Goal: Information Seeking & Learning: Find specific fact

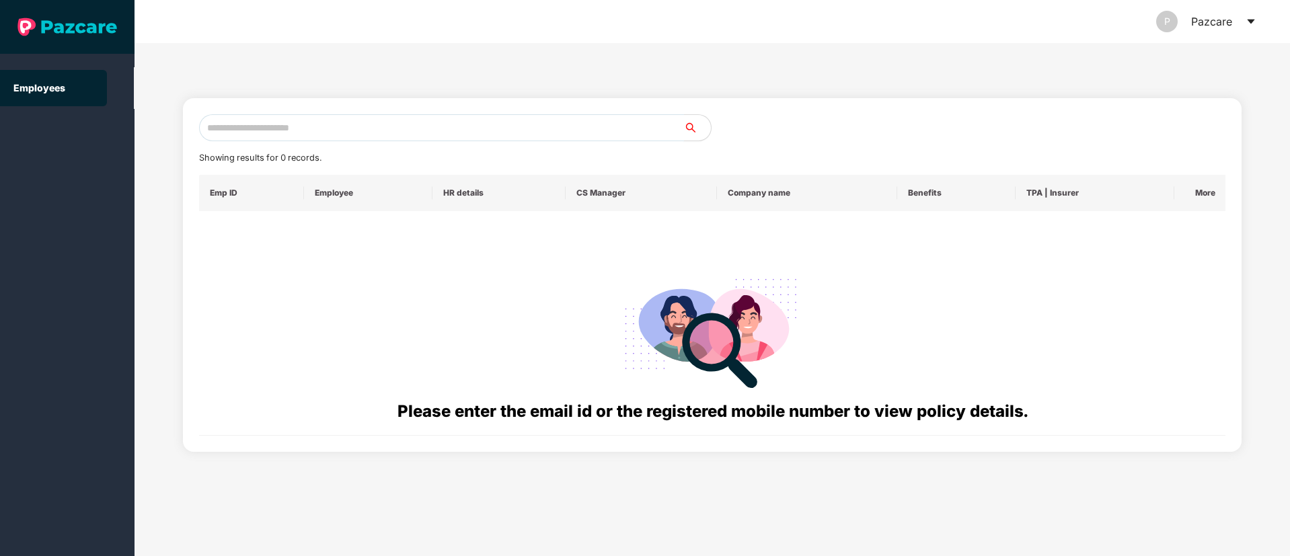
click at [318, 134] on input "text" at bounding box center [441, 127] width 485 height 27
paste input "**********"
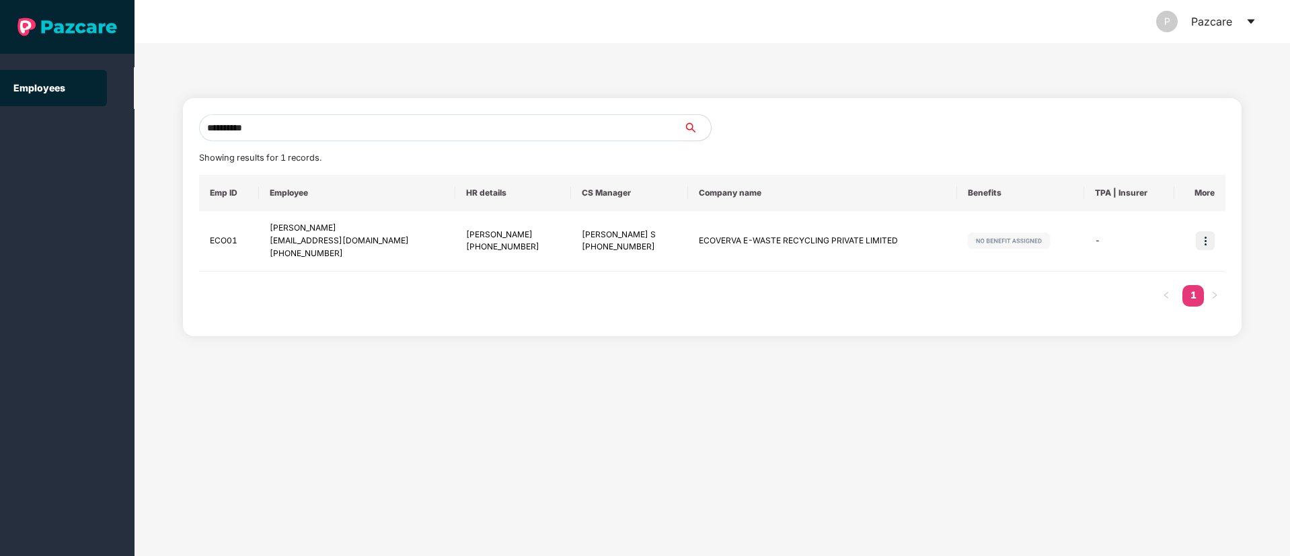
drag, startPoint x: 260, startPoint y: 124, endPoint x: 0, endPoint y: 124, distance: 259.7
click at [0, 124] on section "**********" at bounding box center [645, 278] width 1290 height 556
paste input "text"
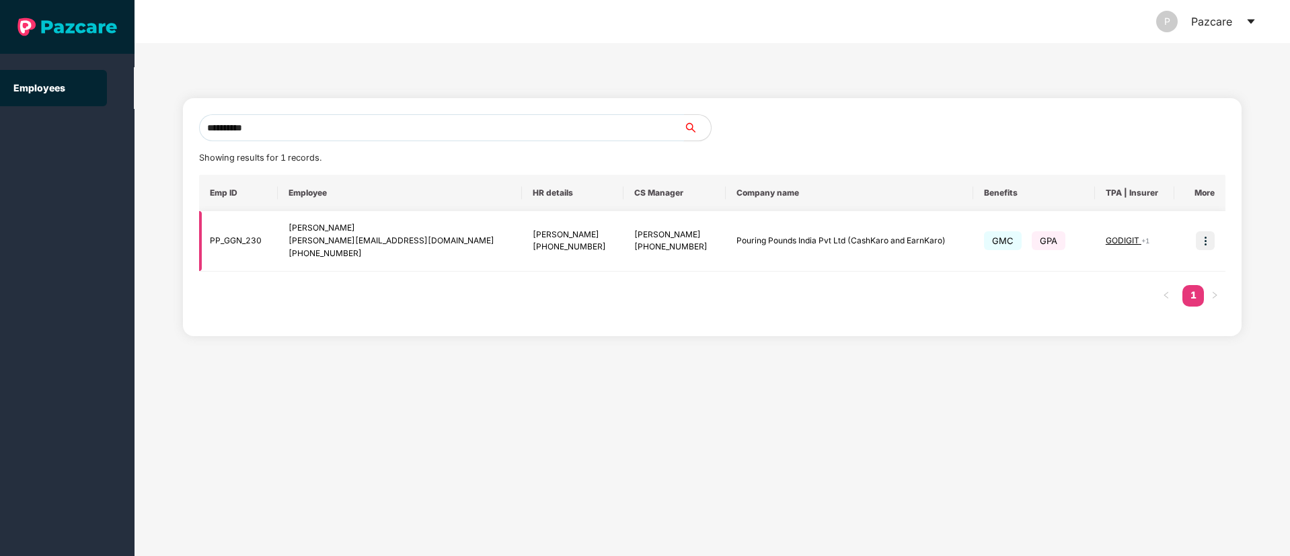
type input "**********"
click at [1206, 237] on img at bounding box center [1205, 240] width 19 height 19
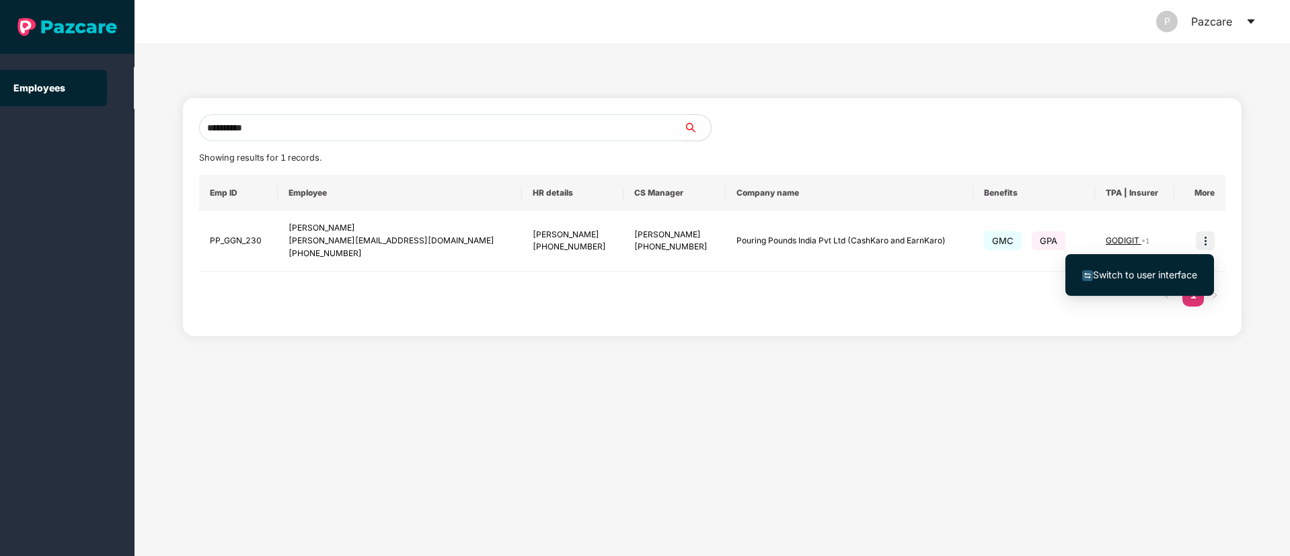
click at [1159, 258] on ul "Switch to user interface" at bounding box center [1140, 275] width 149 height 42
click at [1114, 285] on li "Switch to user interface" at bounding box center [1140, 275] width 149 height 28
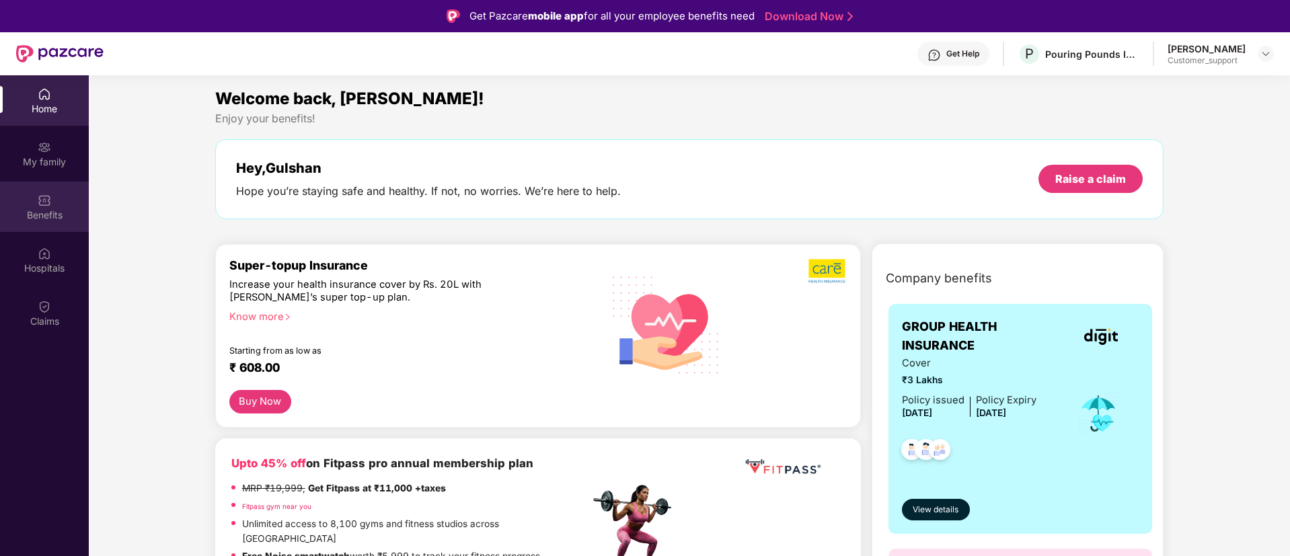
click at [46, 205] on img at bounding box center [44, 200] width 13 height 13
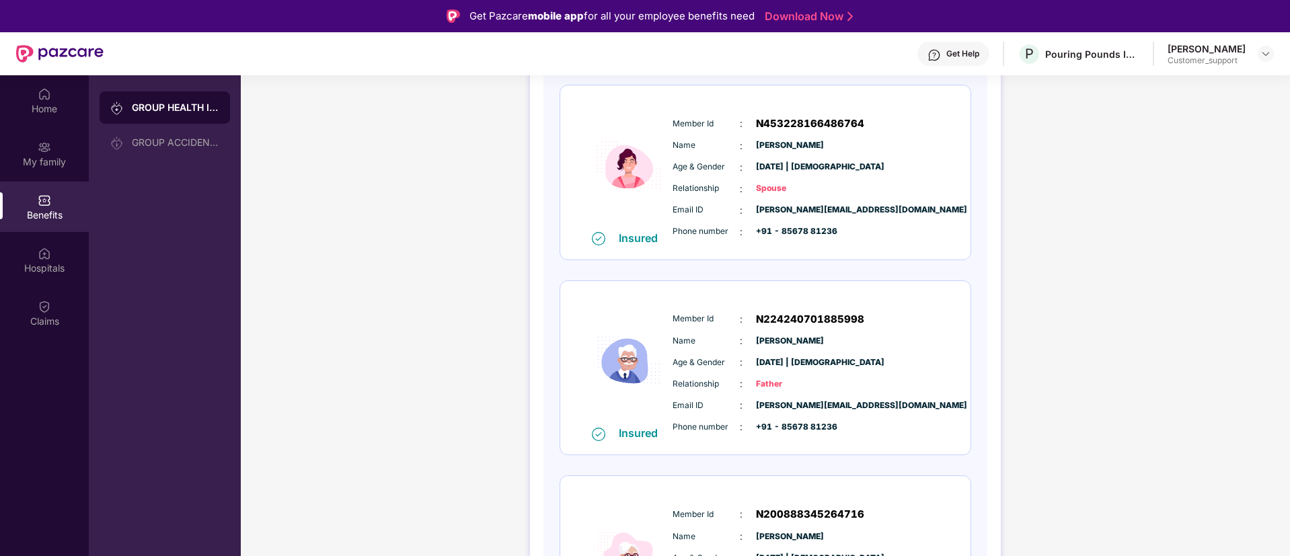
scroll to position [288, 0]
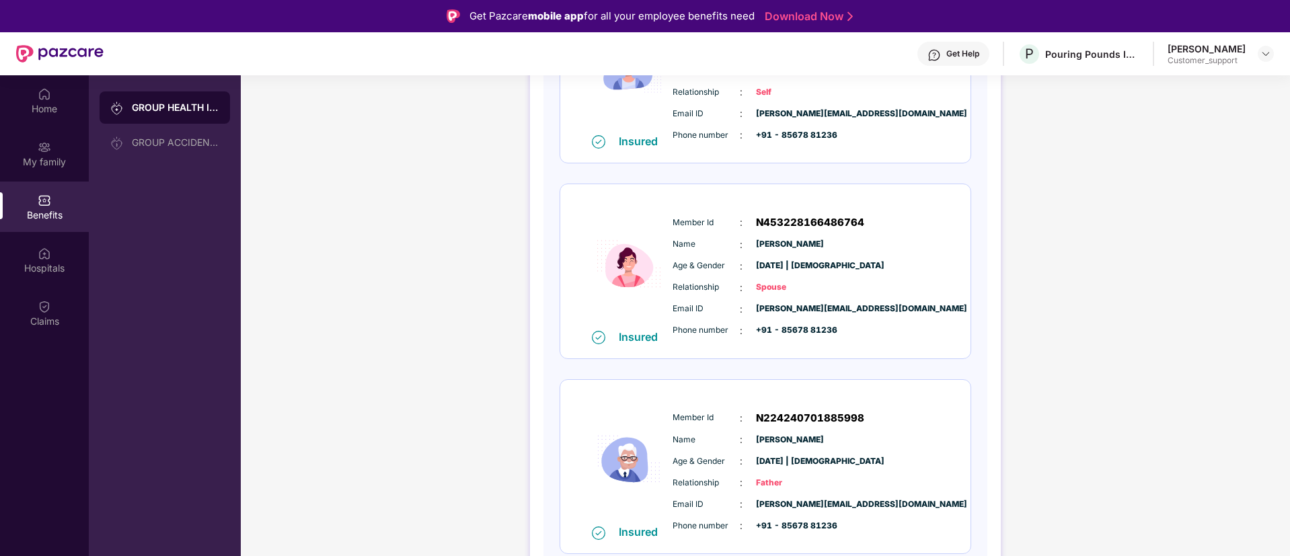
click at [800, 305] on span "[PERSON_NAME][EMAIL_ADDRESS][DOMAIN_NAME]" at bounding box center [789, 309] width 67 height 13
copy span "[PERSON_NAME][EMAIL_ADDRESS][DOMAIN_NAME]"
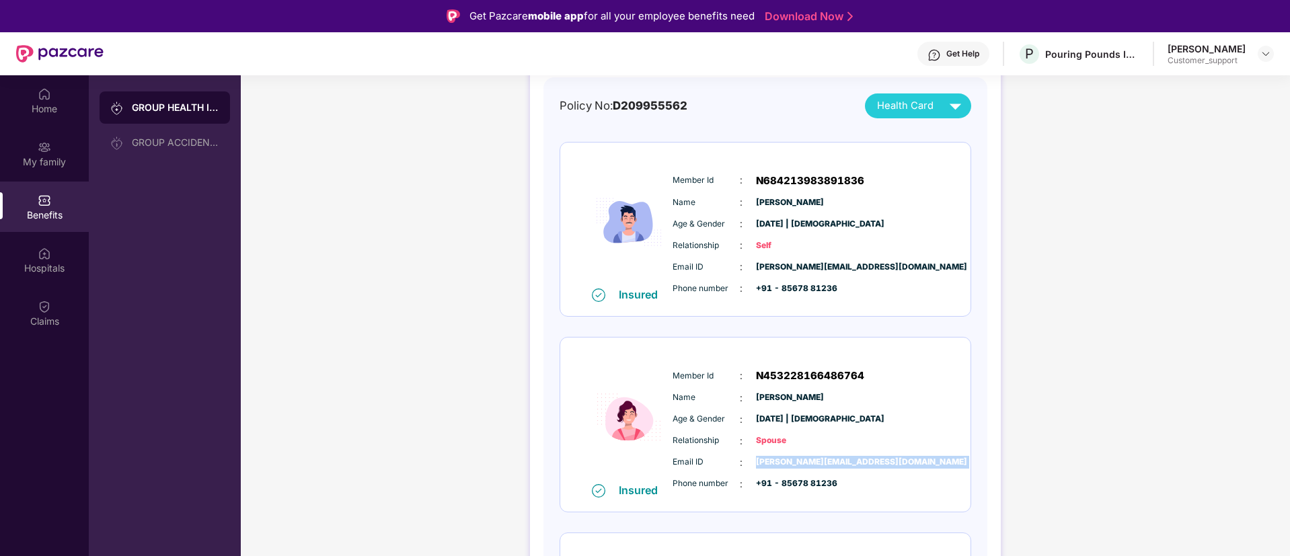
scroll to position [0, 0]
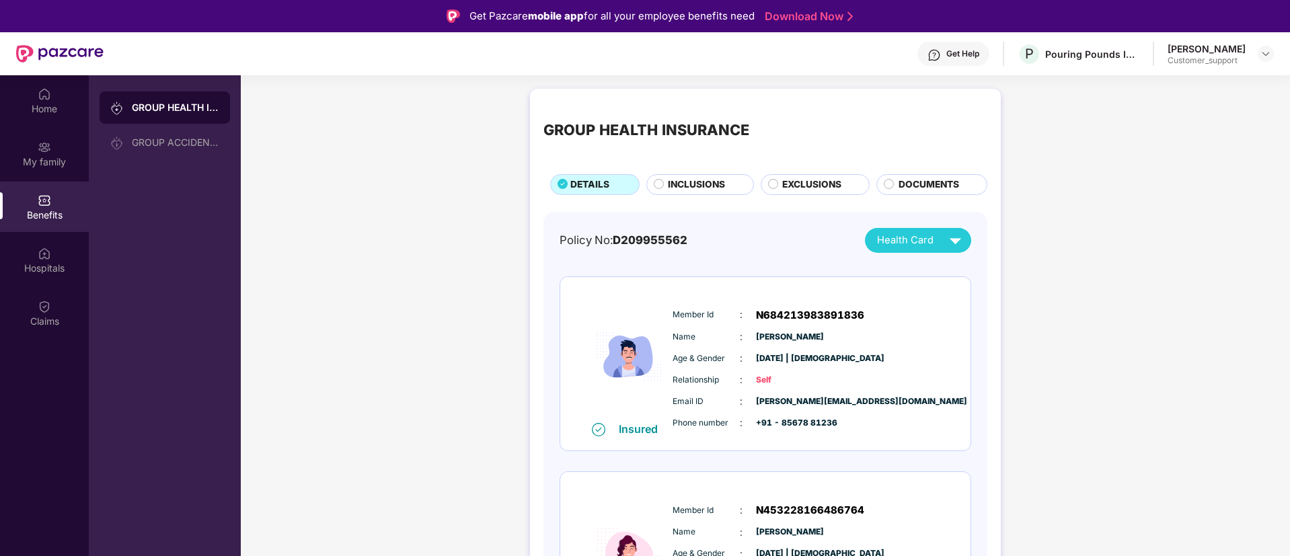
click at [675, 182] on span "INCLUSIONS" at bounding box center [696, 185] width 57 height 15
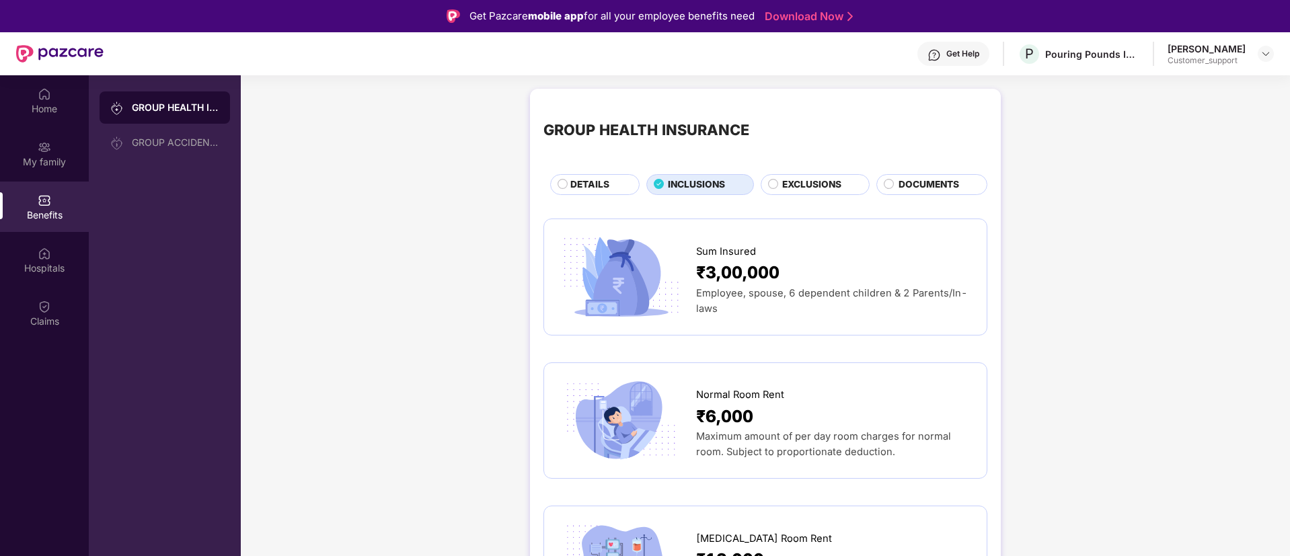
click at [575, 188] on span "DETAILS" at bounding box center [590, 185] width 39 height 15
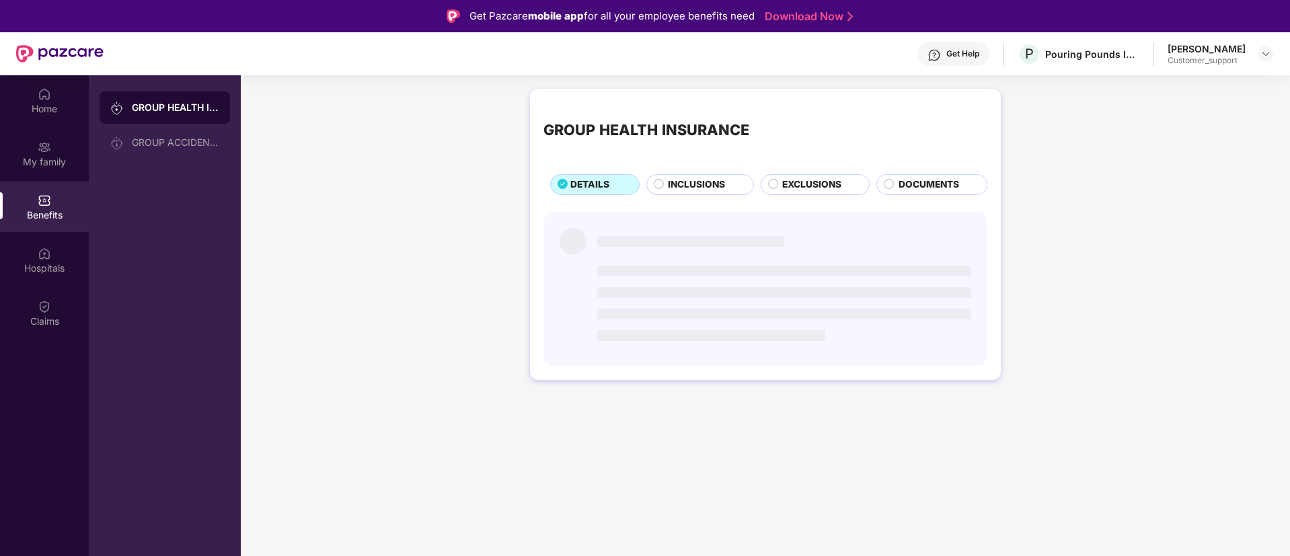
click at [703, 188] on span "INCLUSIONS" at bounding box center [696, 185] width 57 height 15
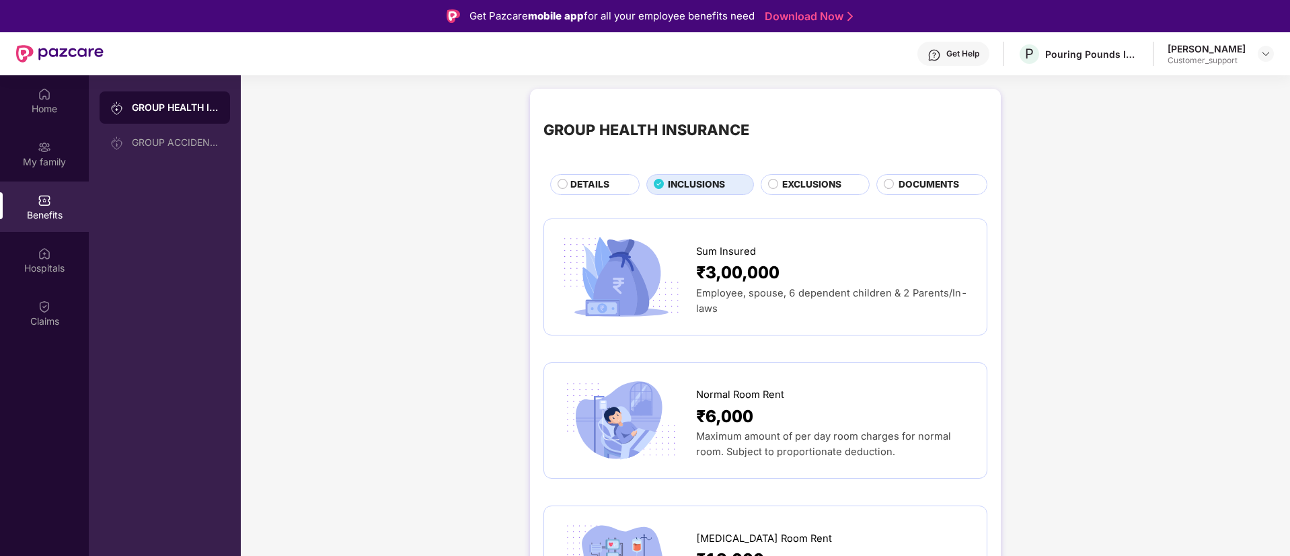
click at [793, 185] on span "EXCLUSIONS" at bounding box center [811, 185] width 59 height 15
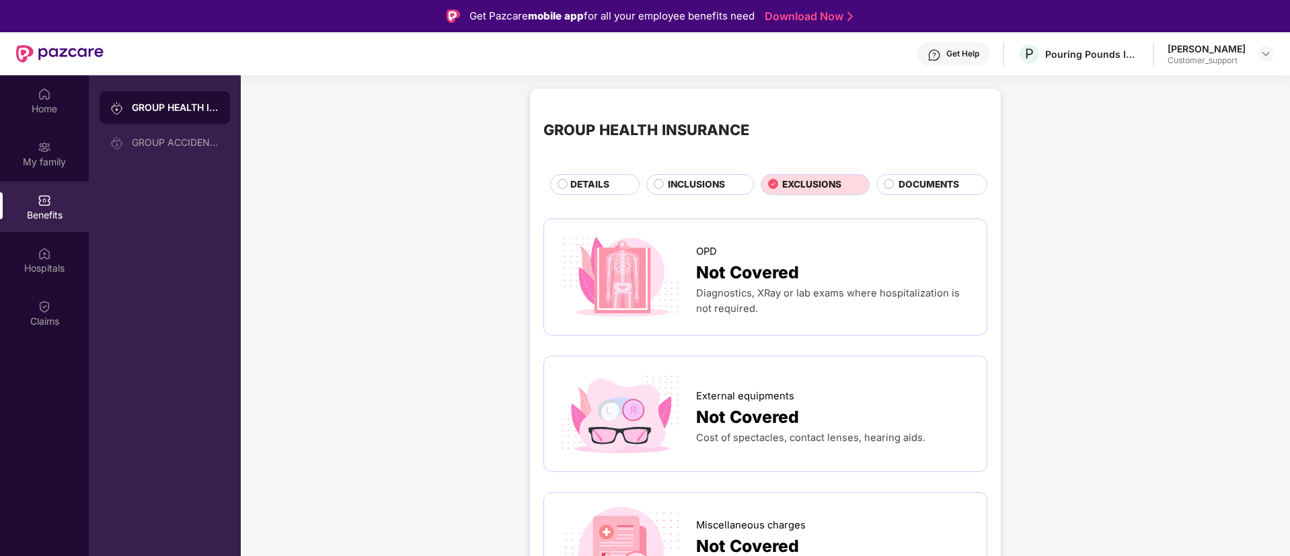
click at [577, 186] on span "DETAILS" at bounding box center [590, 185] width 39 height 15
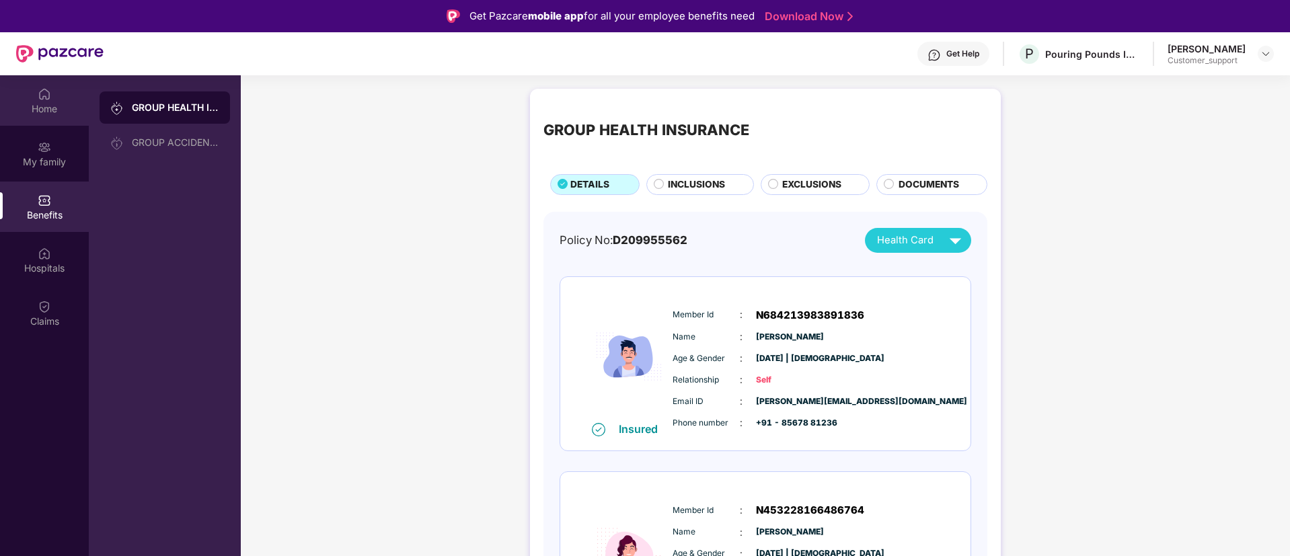
click at [59, 94] on div "Home" at bounding box center [44, 100] width 89 height 50
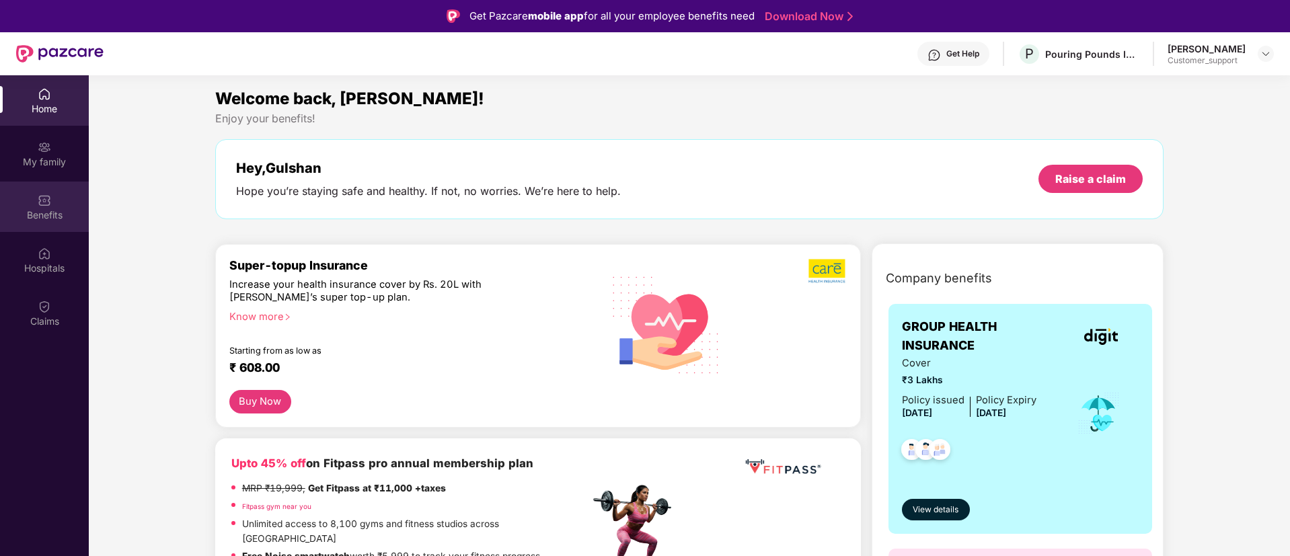
click at [50, 217] on div "Benefits" at bounding box center [44, 215] width 89 height 13
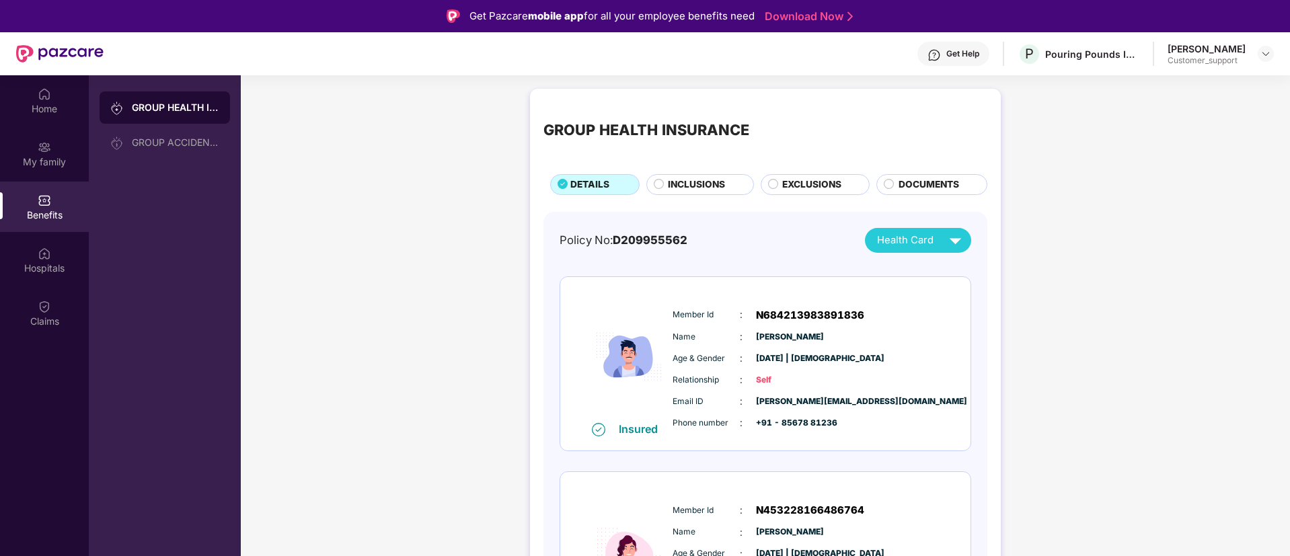
click at [962, 50] on div "Get Help" at bounding box center [963, 53] width 33 height 11
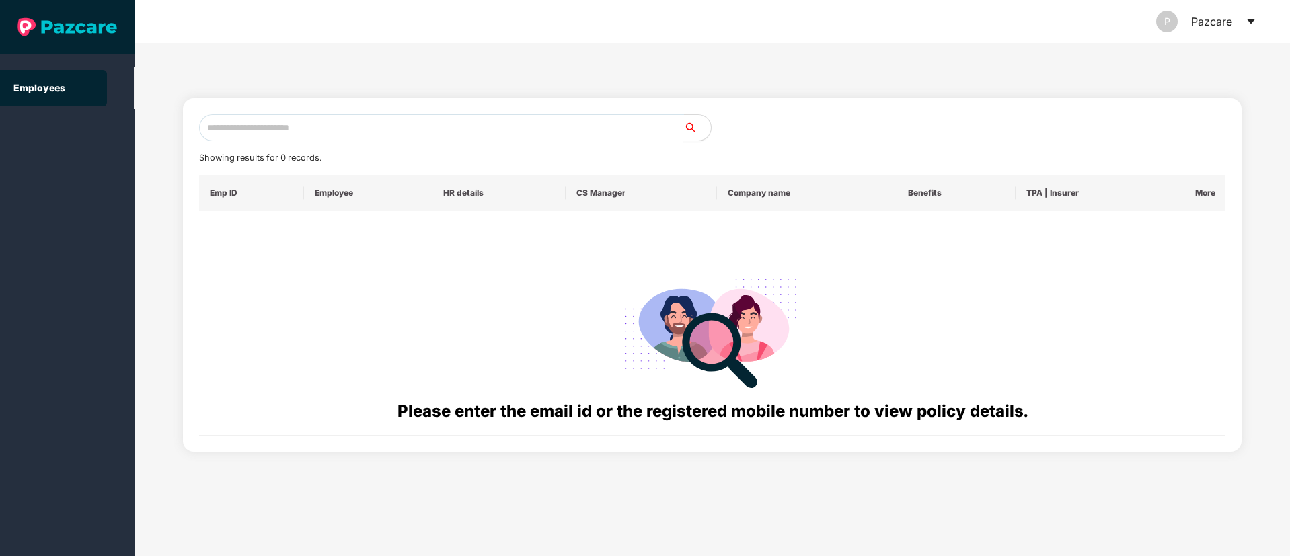
click at [268, 134] on input "text" at bounding box center [441, 127] width 485 height 27
paste input "**********"
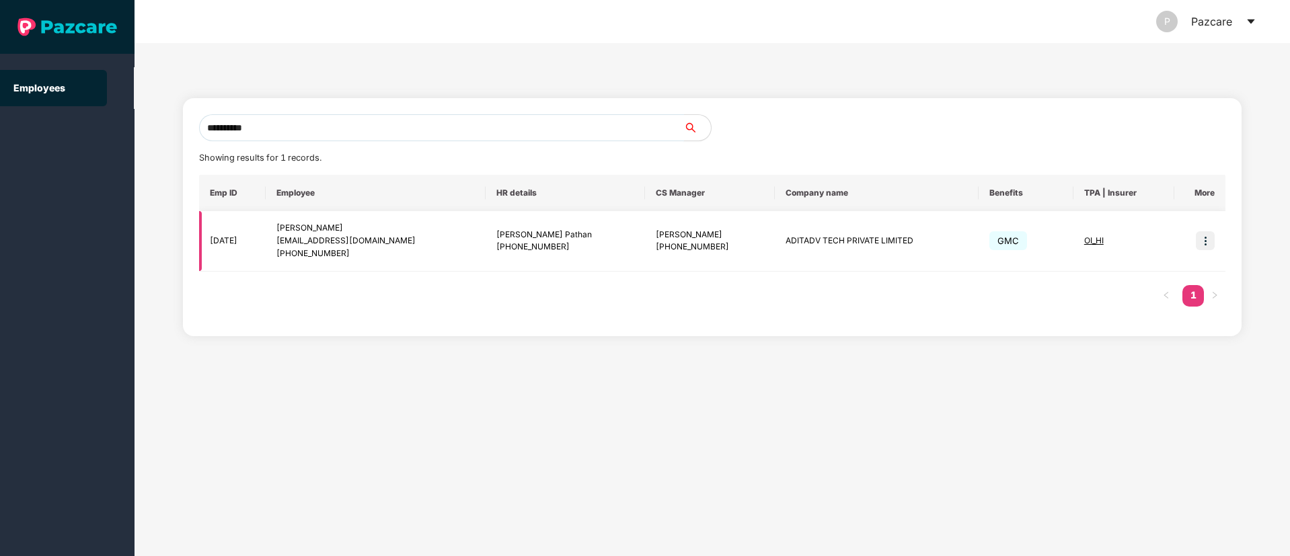
type input "**********"
click at [1200, 242] on img at bounding box center [1205, 240] width 19 height 19
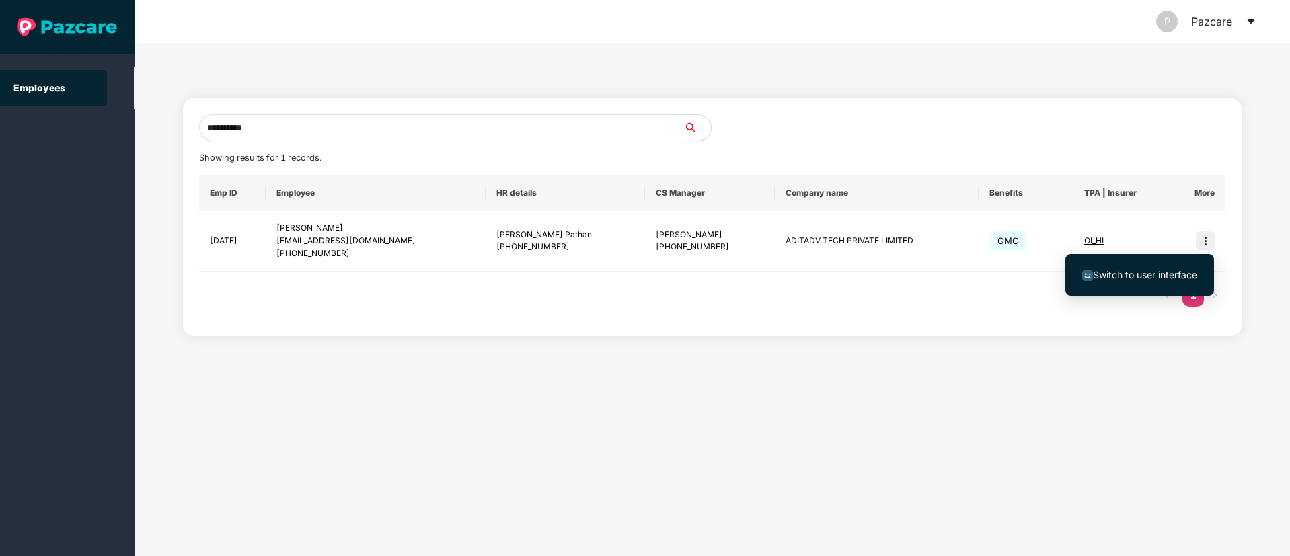
click at [1123, 271] on span "Switch to user interface" at bounding box center [1145, 274] width 104 height 11
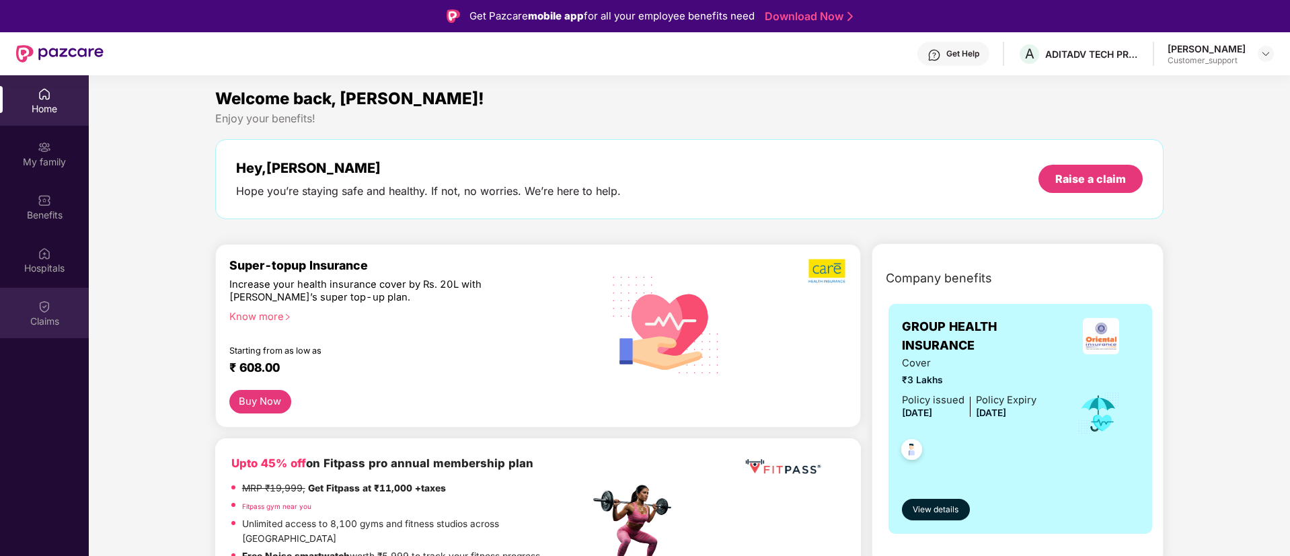
click at [48, 303] on img at bounding box center [44, 306] width 13 height 13
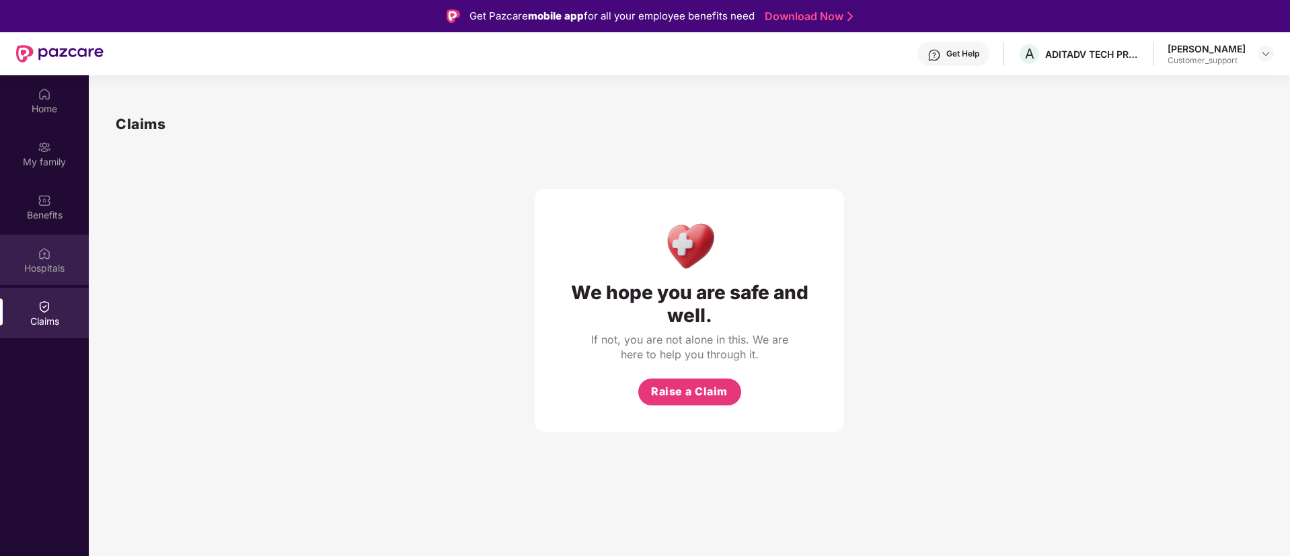
click at [71, 256] on div "Hospitals" at bounding box center [44, 260] width 89 height 50
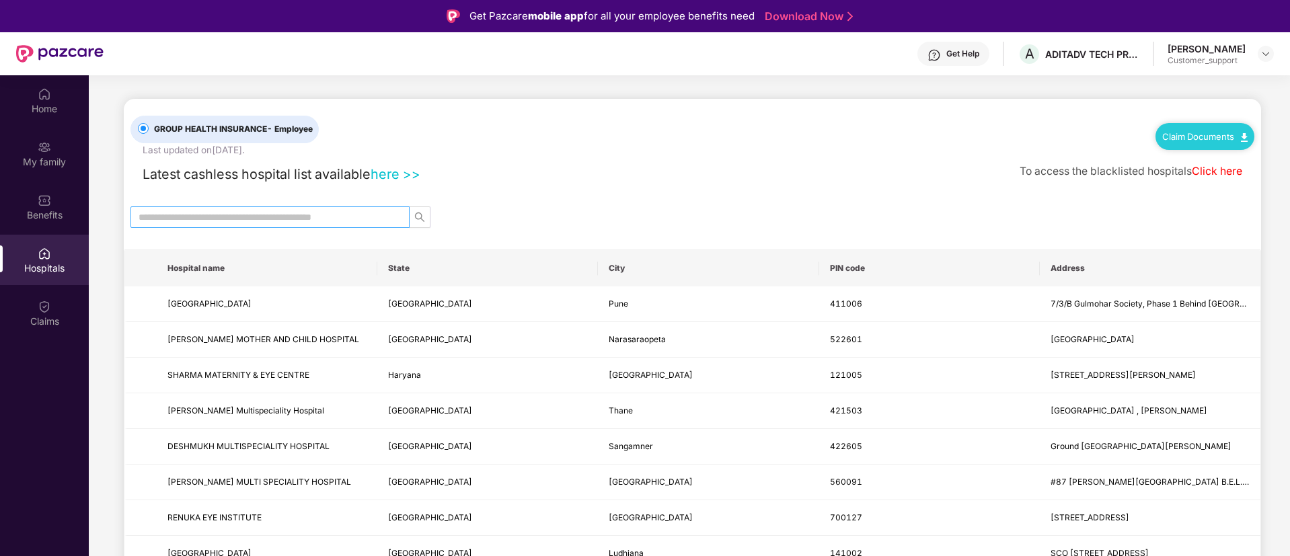
click at [287, 217] on input "text" at bounding box center [265, 217] width 252 height 15
paste input "******"
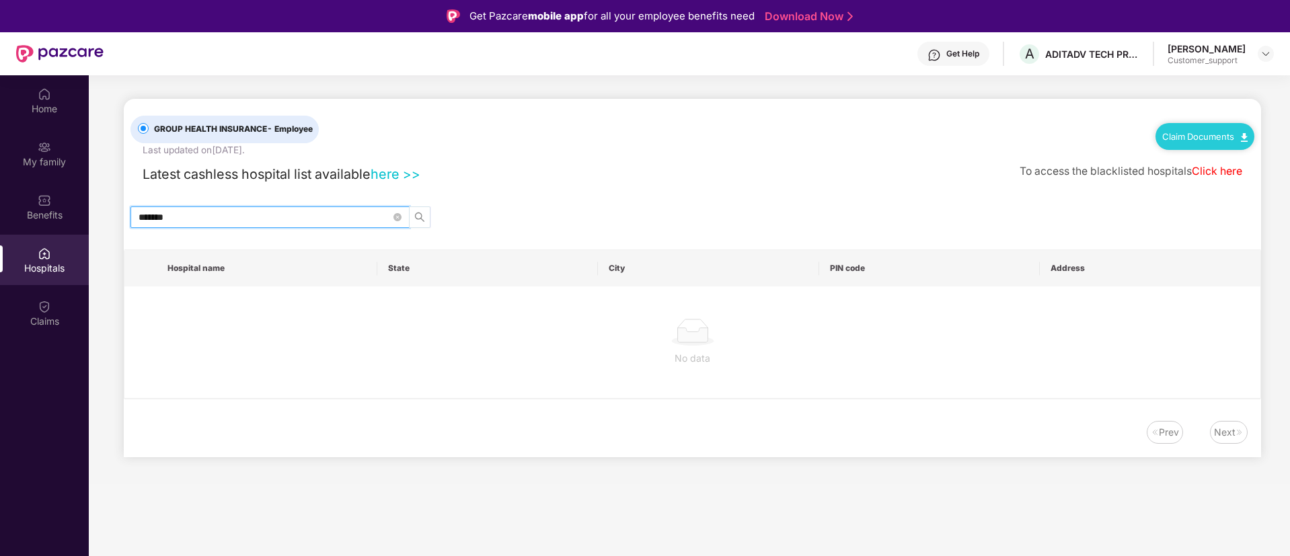
click at [419, 217] on icon "search" at bounding box center [419, 217] width 11 height 11
click at [143, 217] on input "******" at bounding box center [265, 217] width 252 height 15
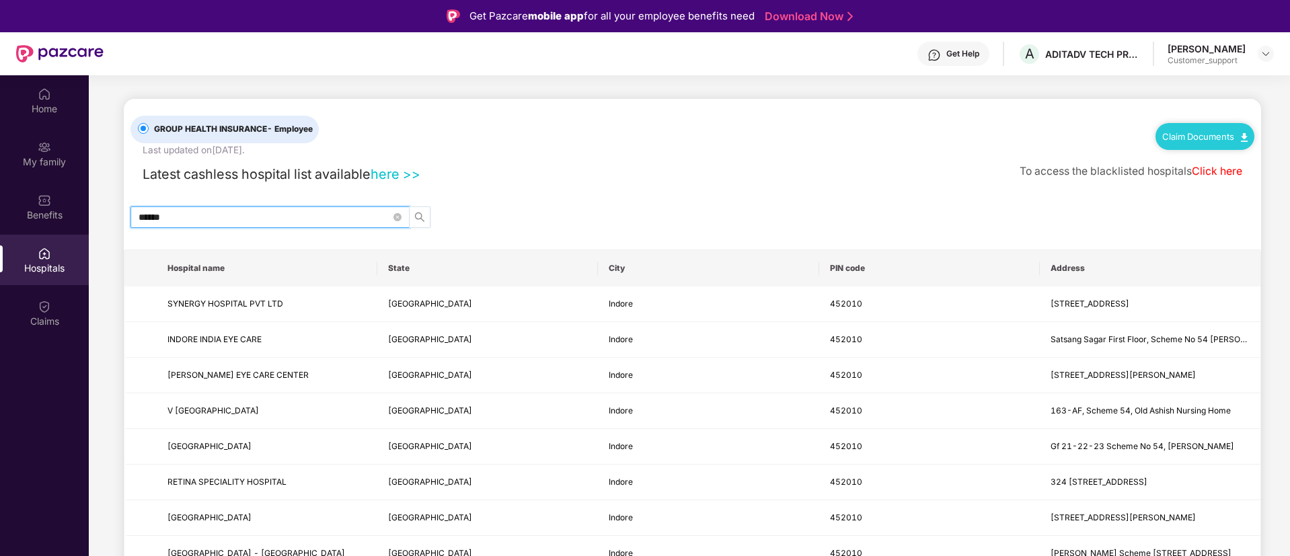
click at [418, 214] on icon "search" at bounding box center [419, 217] width 11 height 11
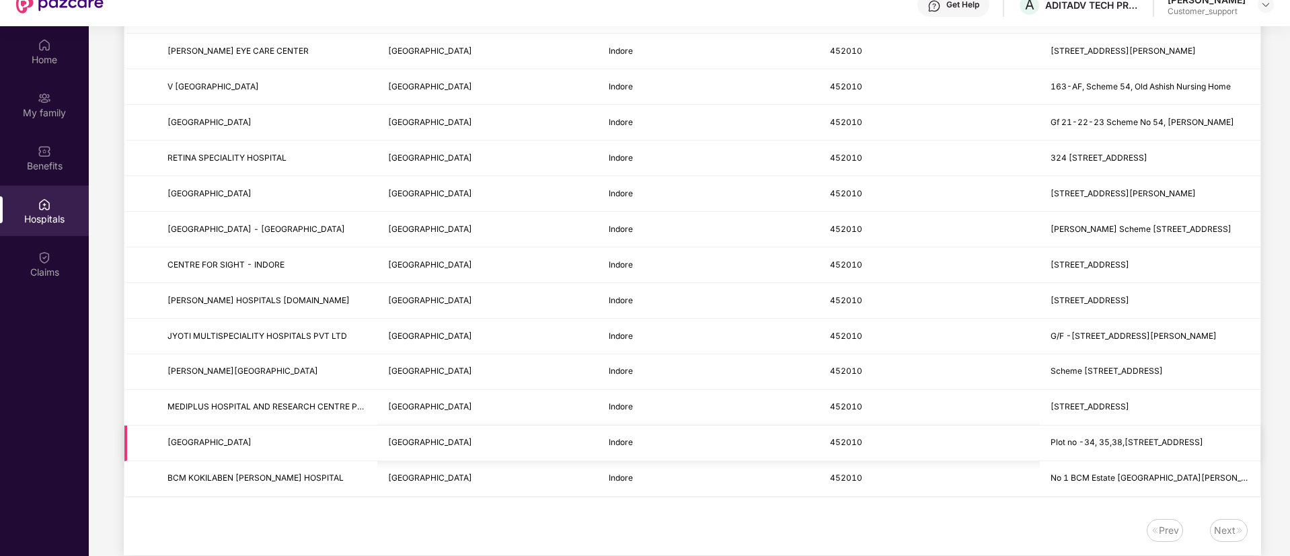
scroll to position [75, 0]
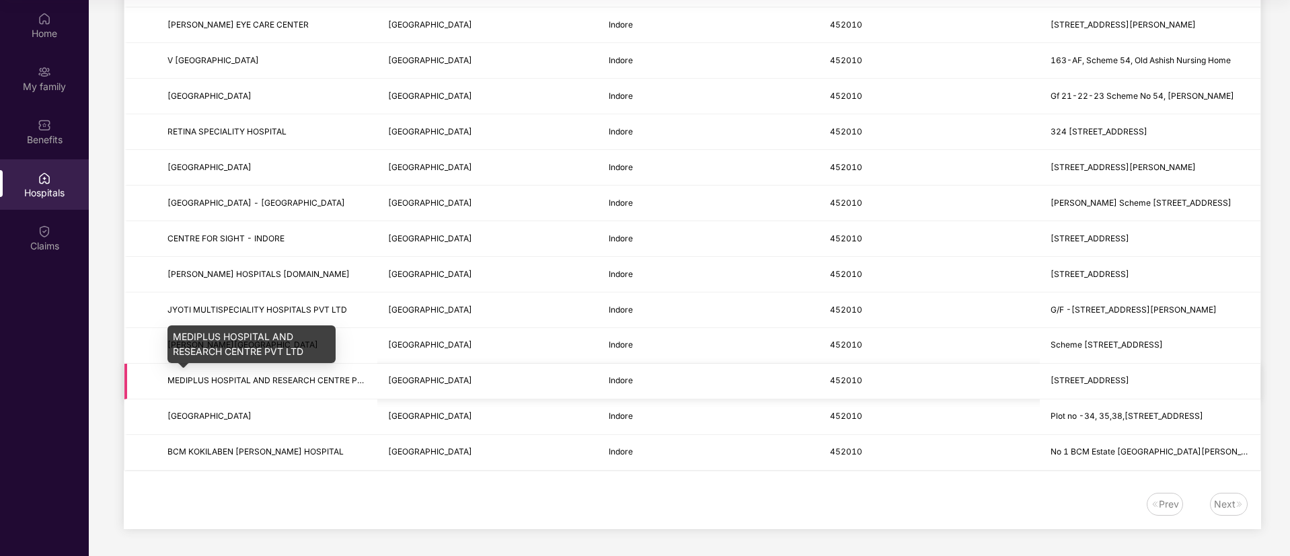
type input "******"
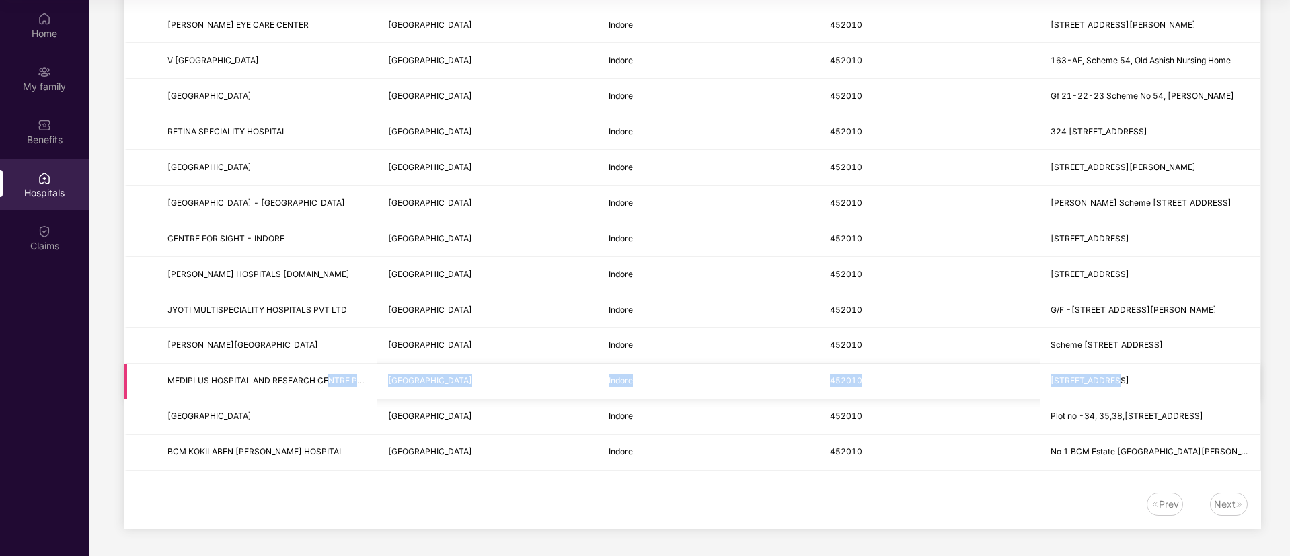
drag, startPoint x: 330, startPoint y: 379, endPoint x: 1111, endPoint y: 385, distance: 781.2
click at [1111, 385] on tr "MEDIPLUS HOSPITAL AND RESEARCH CENTRE PVT LTD [GEOGRAPHIC_DATA] Indore 452010 […" at bounding box center [692, 382] width 1136 height 36
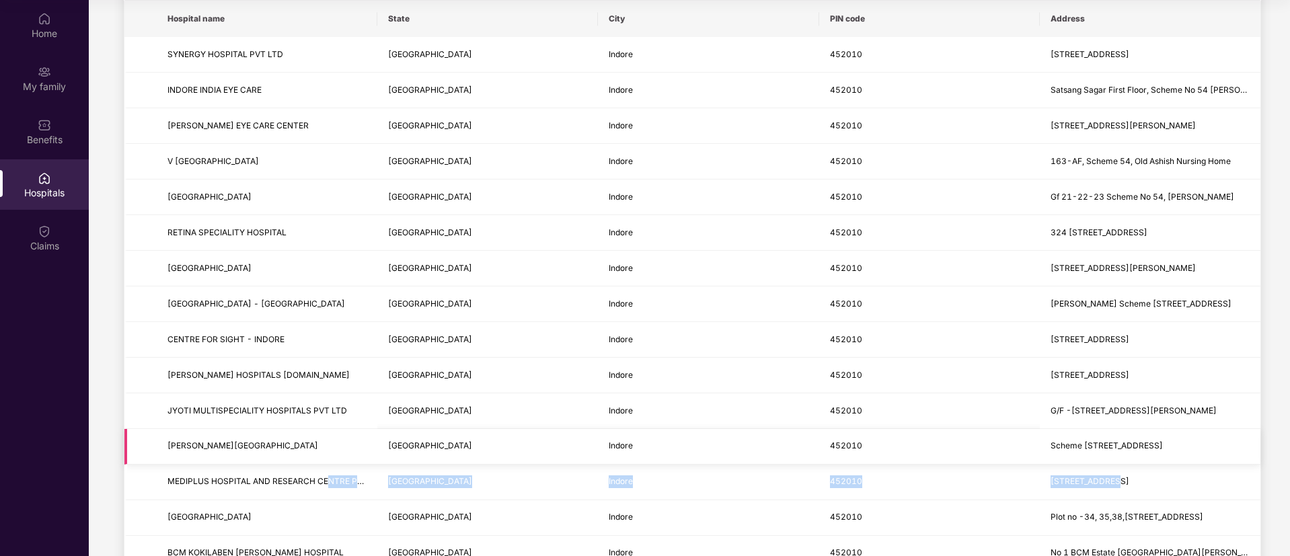
scroll to position [275, 0]
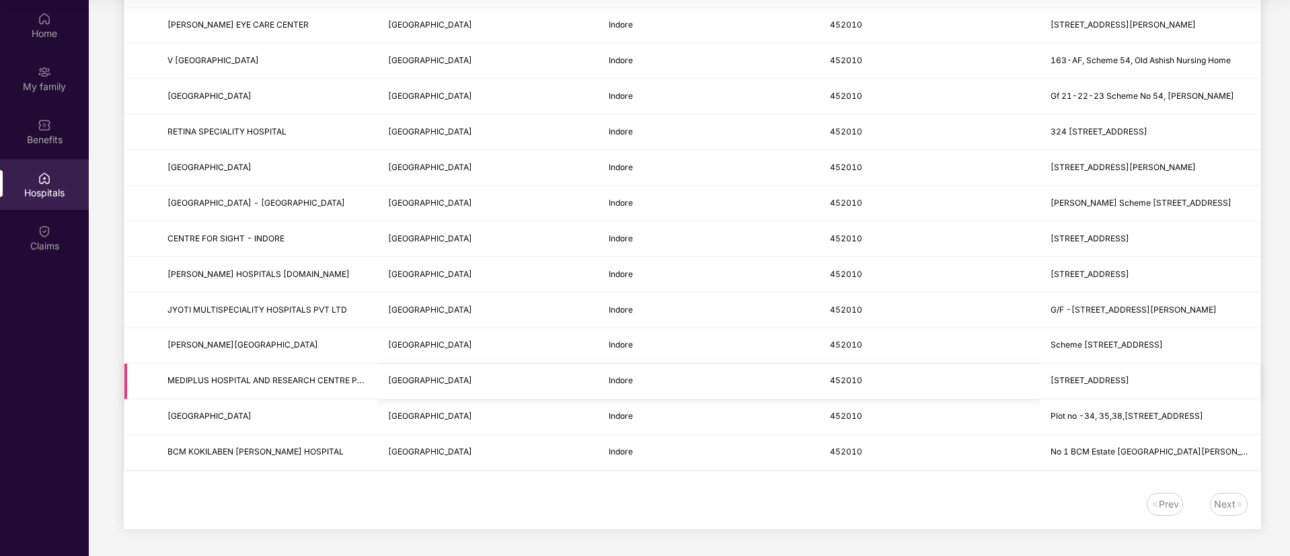
click at [186, 381] on span "MEDIPLUS HOSPITAL AND RESEARCH CENTRE PVT LTD" at bounding box center [277, 380] width 218 height 10
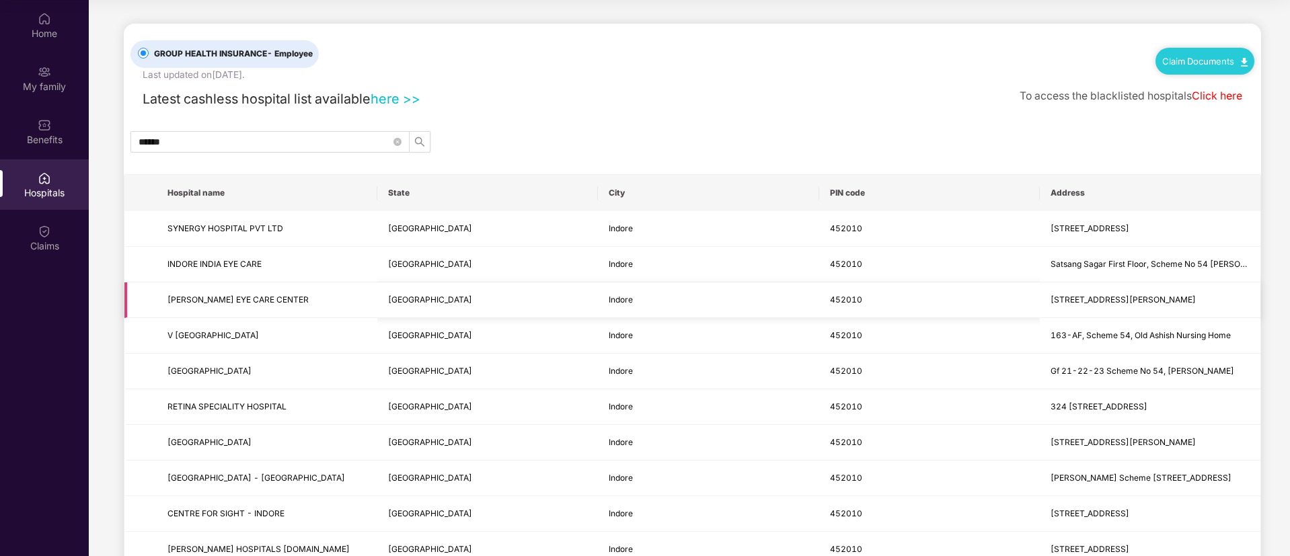
scroll to position [0, 0]
